Goal: Information Seeking & Learning: Learn about a topic

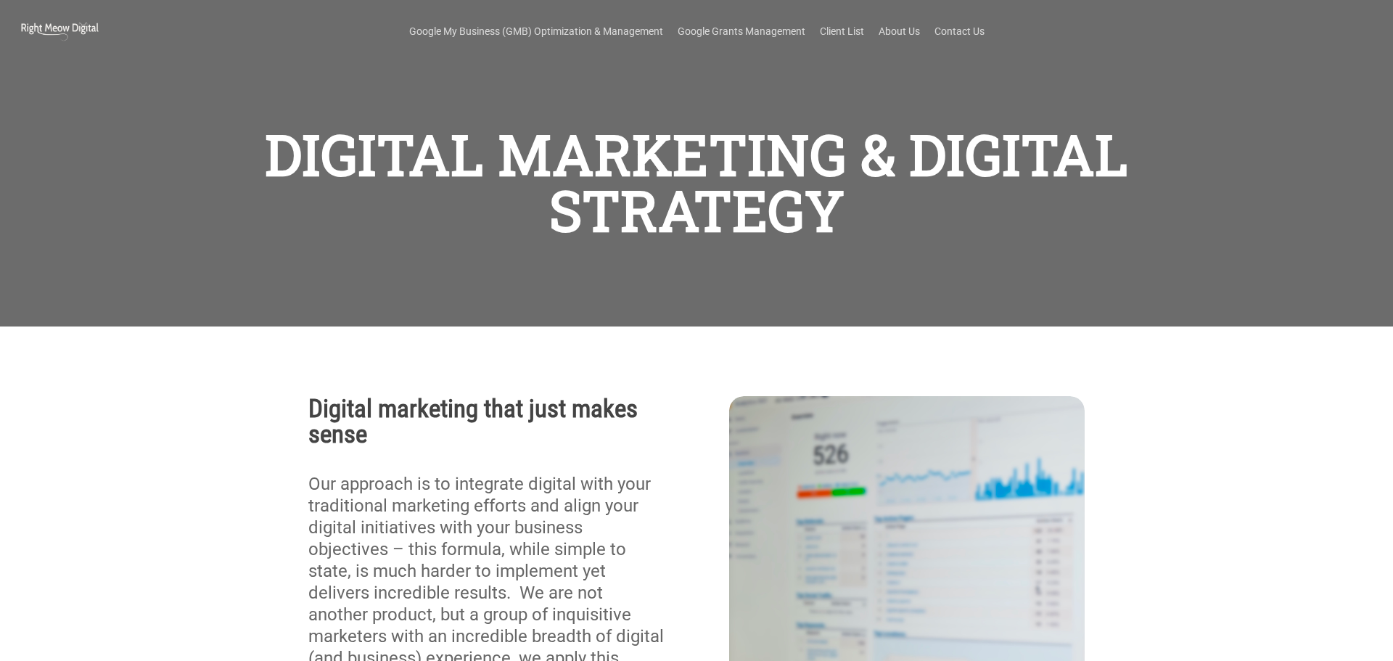
click at [923, 210] on h1 "DIGITAL MARKETING & DIGITAL STRATEGY" at bounding box center [696, 182] width 903 height 126
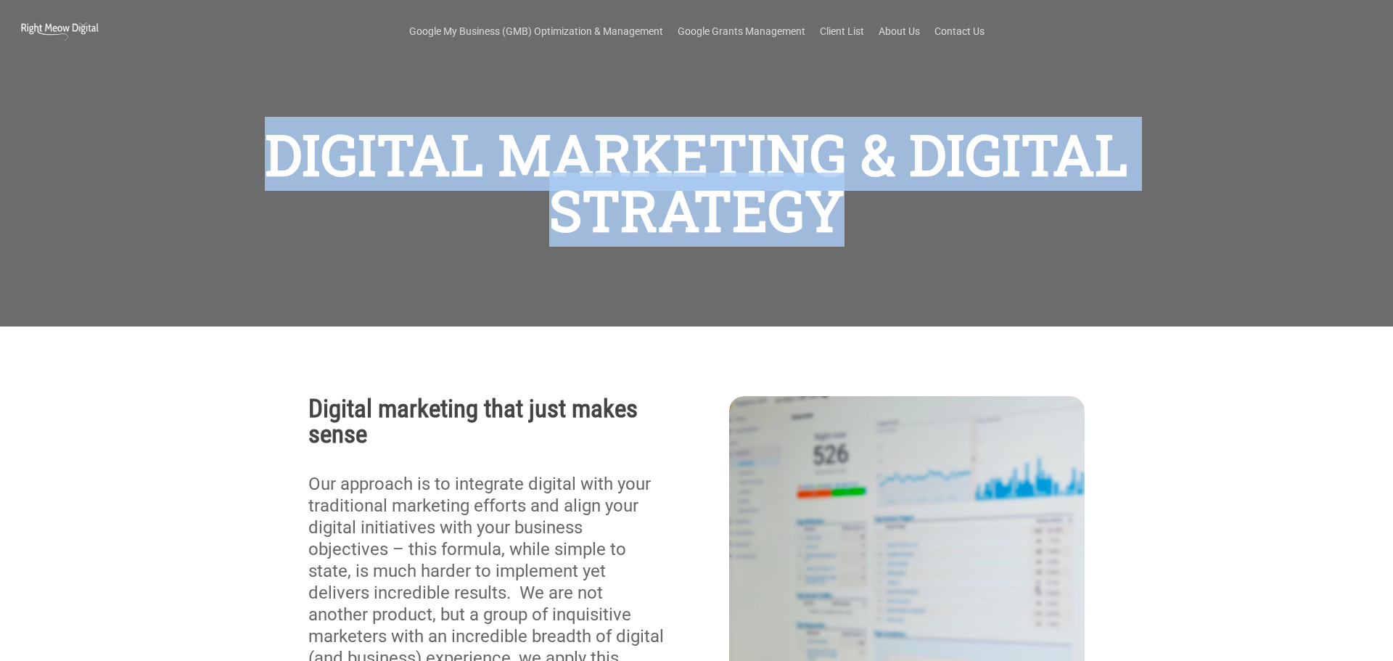
scroll to position [228, 0]
click at [746, 164] on h1 "DIGITAL MARKETING & DIGITAL STRATEGY" at bounding box center [696, 182] width 903 height 126
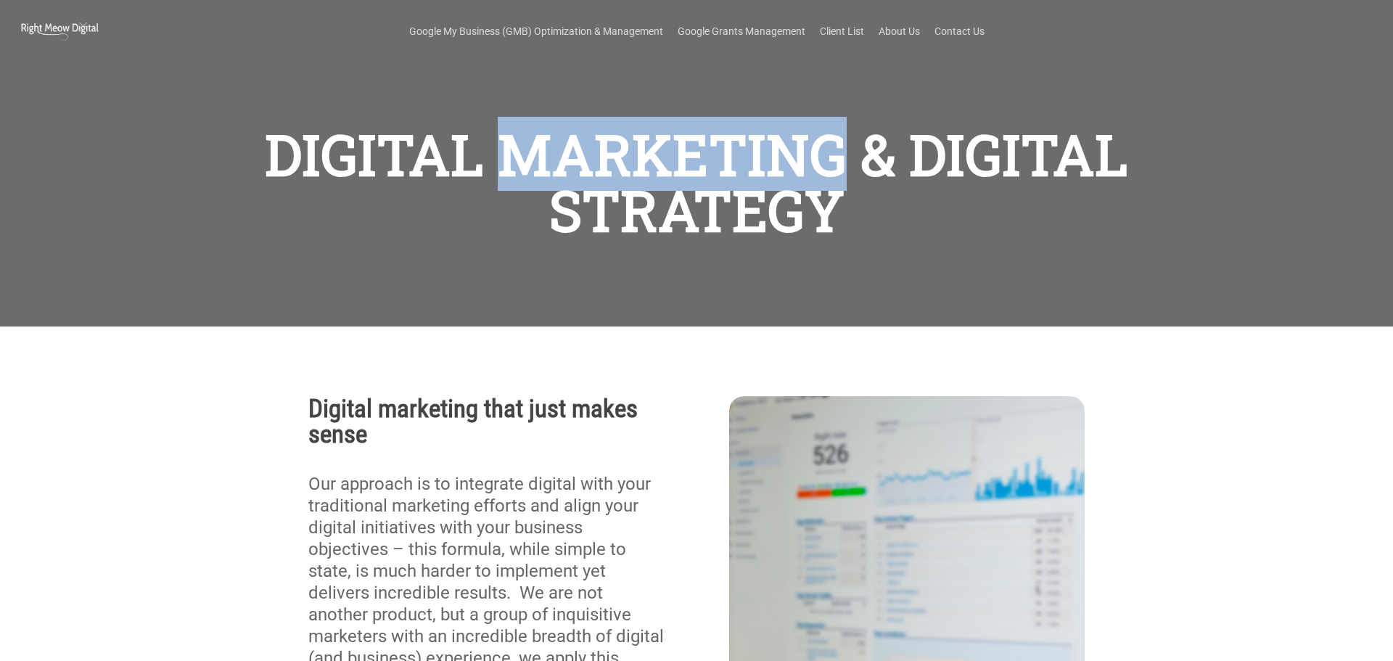
click at [746, 164] on h1 "DIGITAL MARKETING & DIGITAL STRATEGY" at bounding box center [696, 182] width 903 height 126
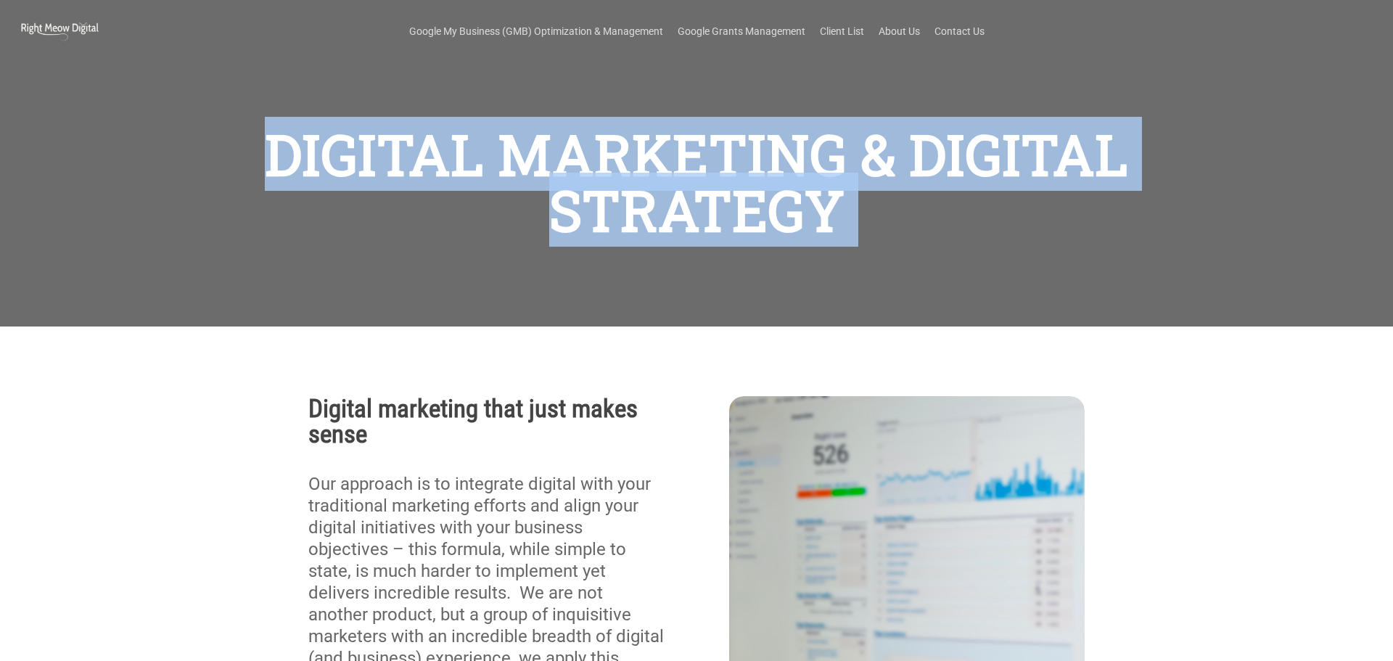
click at [746, 164] on h1 "DIGITAL MARKETING & DIGITAL STRATEGY" at bounding box center [696, 182] width 903 height 126
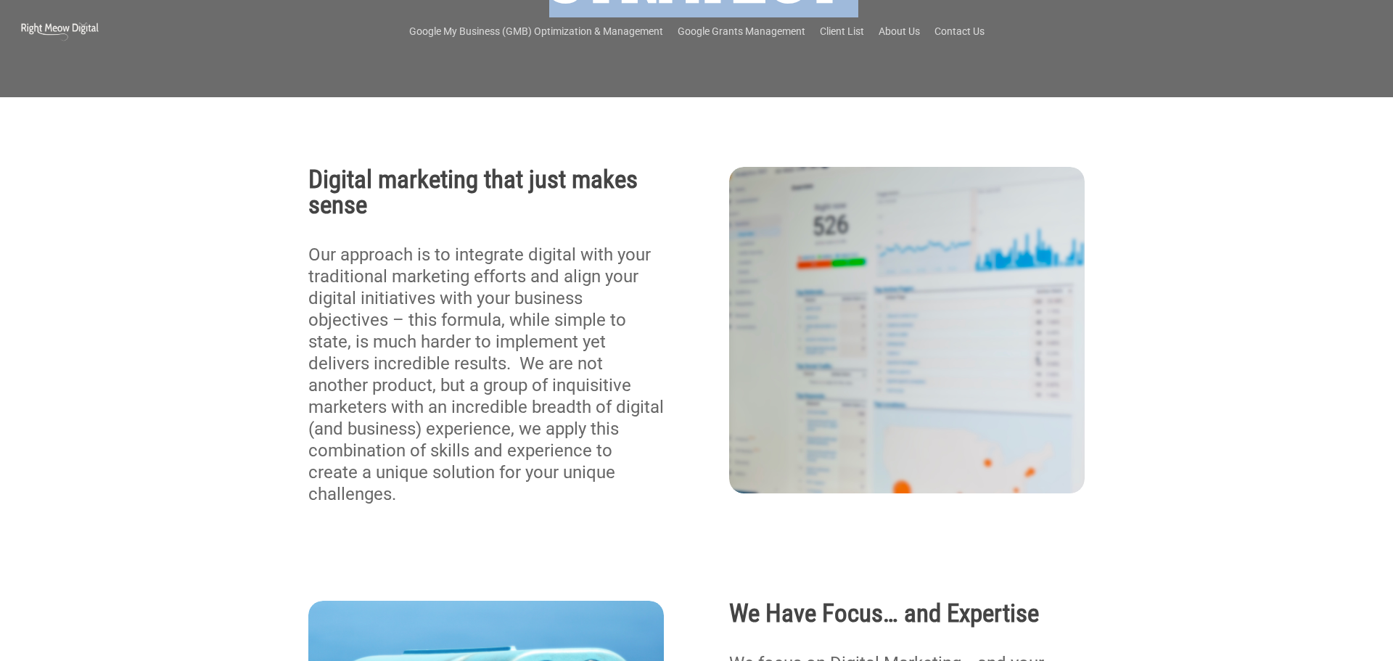
scroll to position [0, 0]
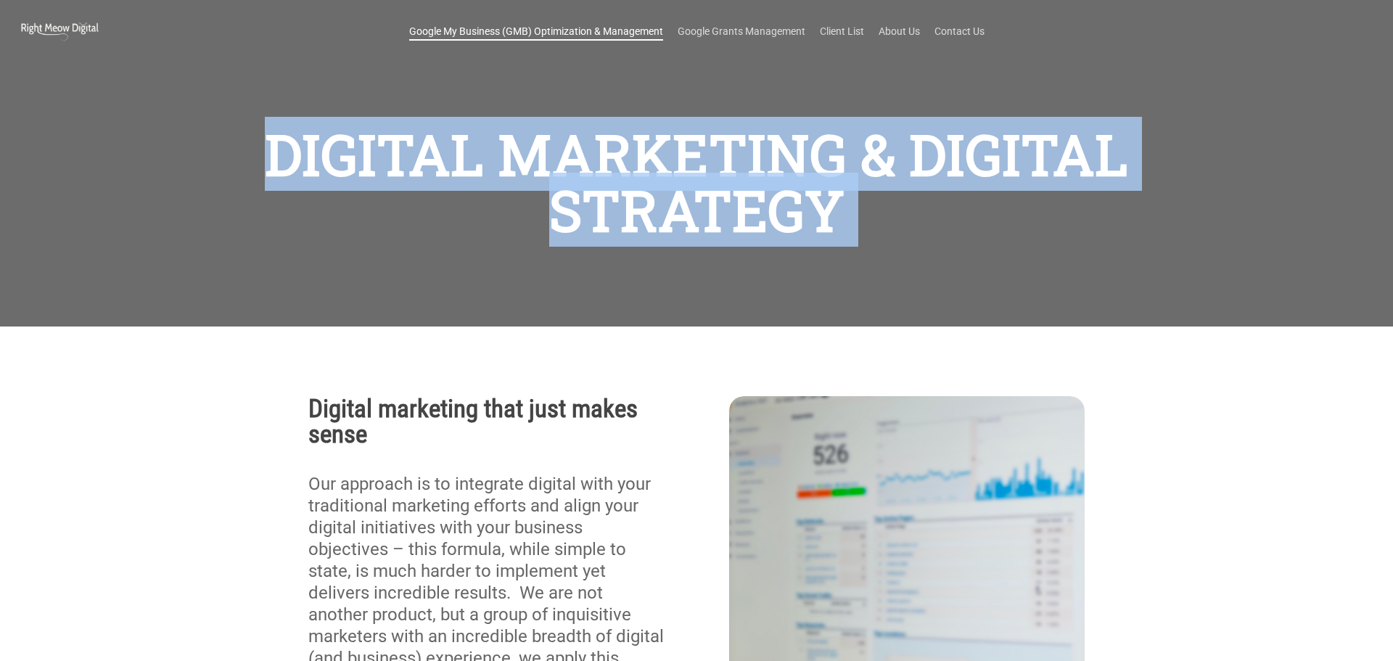
click at [556, 31] on link "Google My Business (GMB) Optimization & Management" at bounding box center [536, 31] width 254 height 15
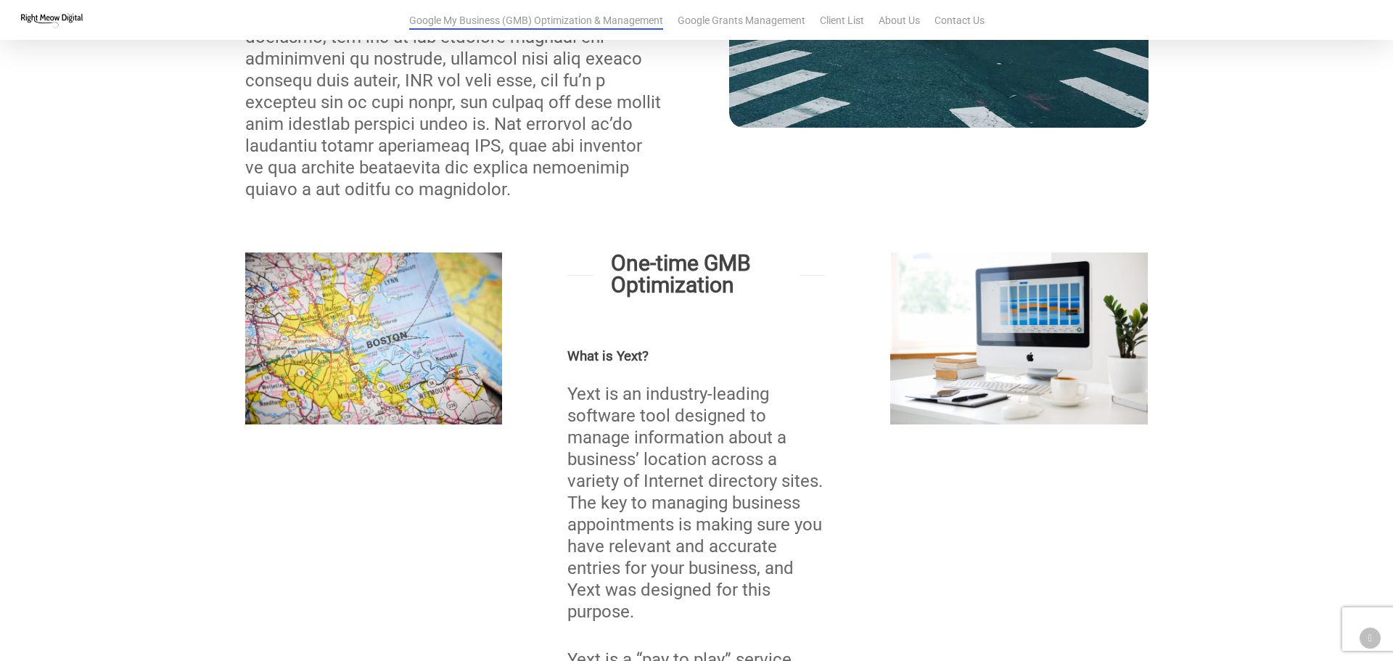
scroll to position [919, 0]
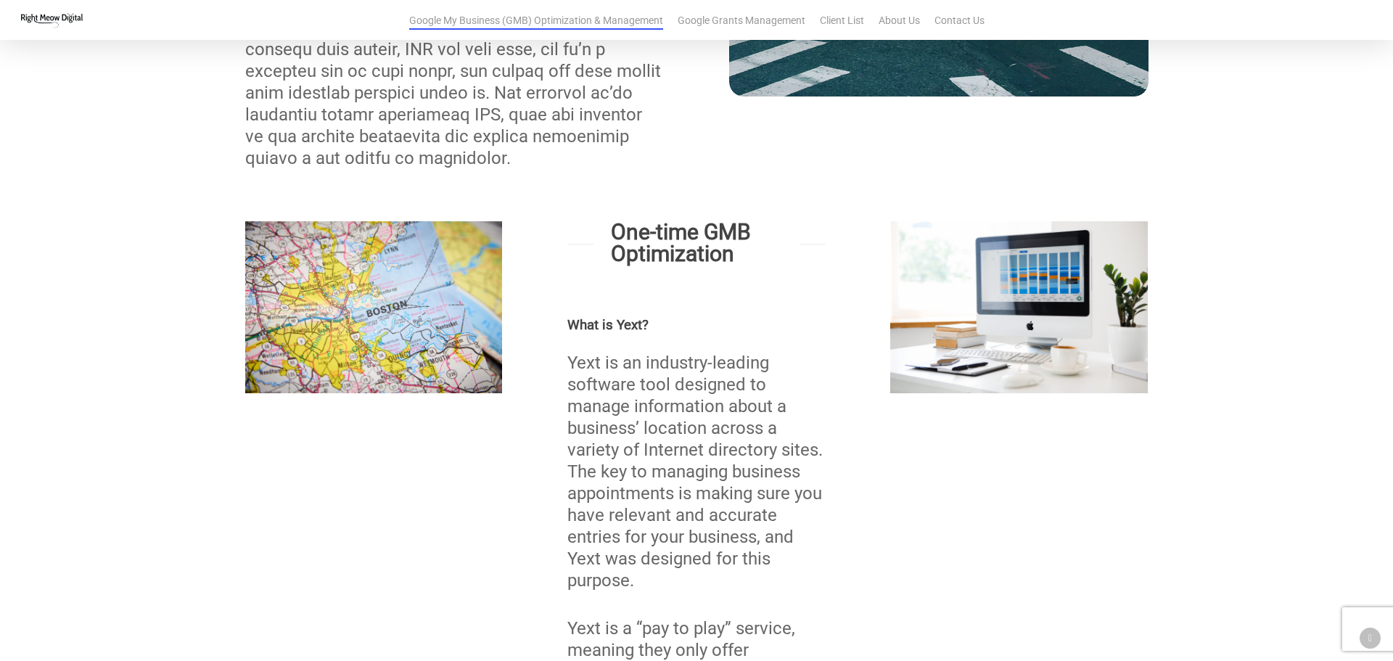
drag, startPoint x: 587, startPoint y: 212, endPoint x: 680, endPoint y: 294, distance: 123.8
click at [677, 389] on span "Yext is an industry-leading software tool designed to manage information about …" at bounding box center [694, 471] width 255 height 238
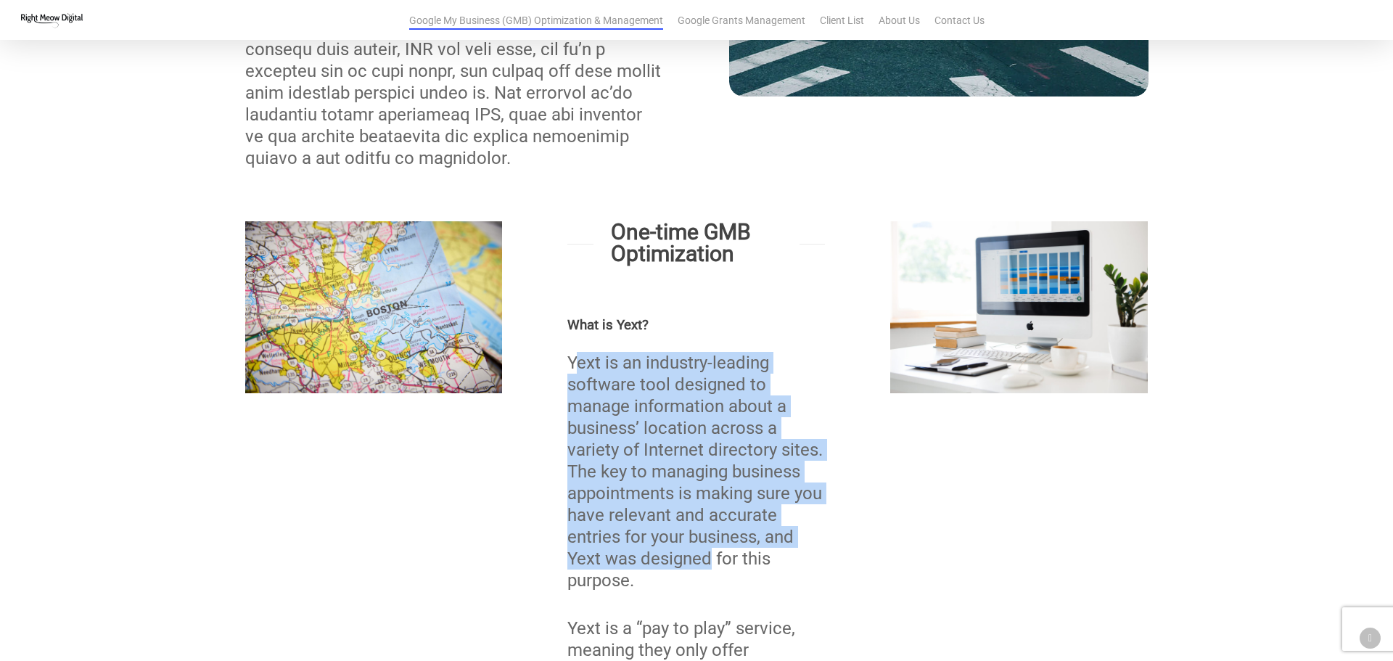
drag, startPoint x: 577, startPoint y: 347, endPoint x: 709, endPoint y: 532, distance: 227.4
click at [709, 532] on span "Yext is an industry-leading software tool designed to manage information about …" at bounding box center [694, 471] width 255 height 238
click at [686, 416] on span "Yext is an industry-leading software tool designed to manage information about …" at bounding box center [694, 471] width 255 height 238
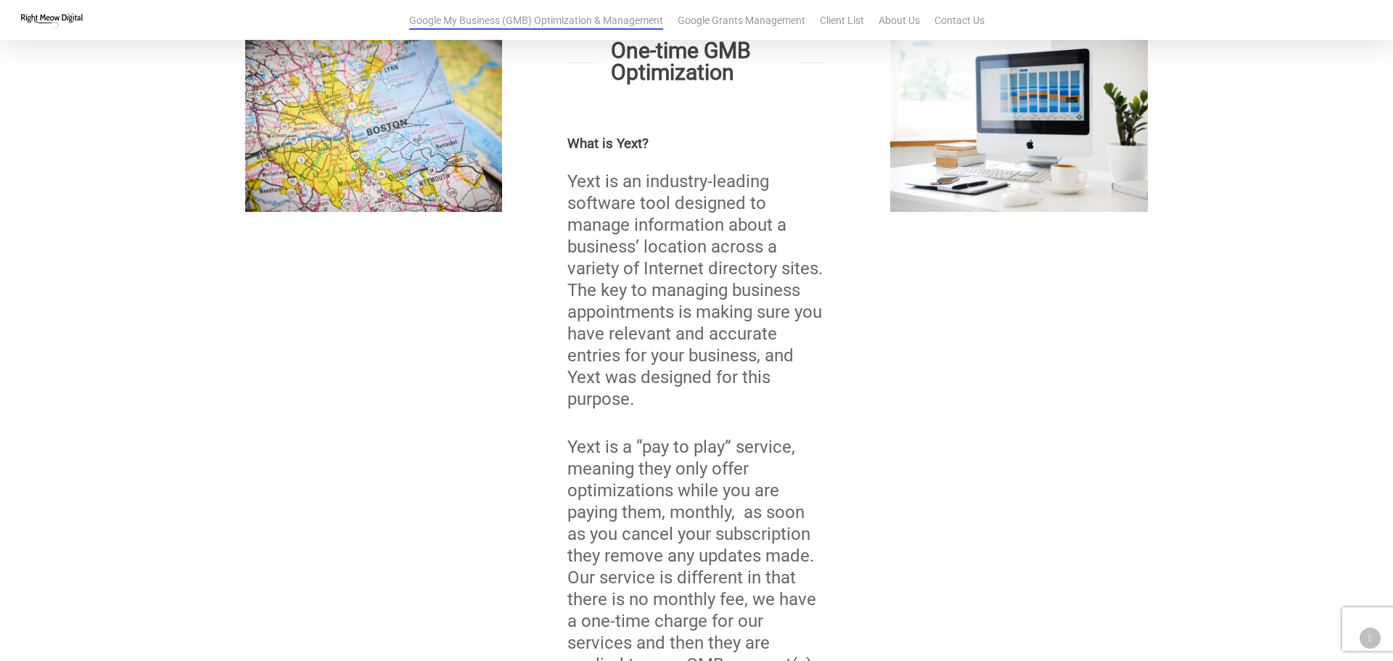
scroll to position [1099, 0]
